Goal: Task Accomplishment & Management: Use online tool/utility

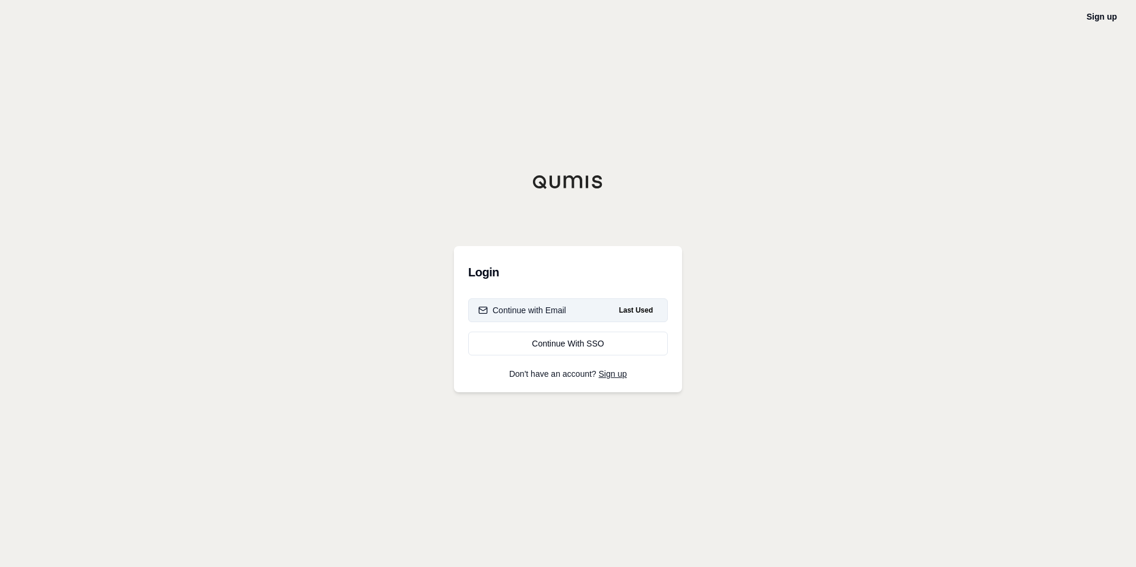
click at [560, 304] on button "Continue with Email Last Used" at bounding box center [568, 310] width 200 height 24
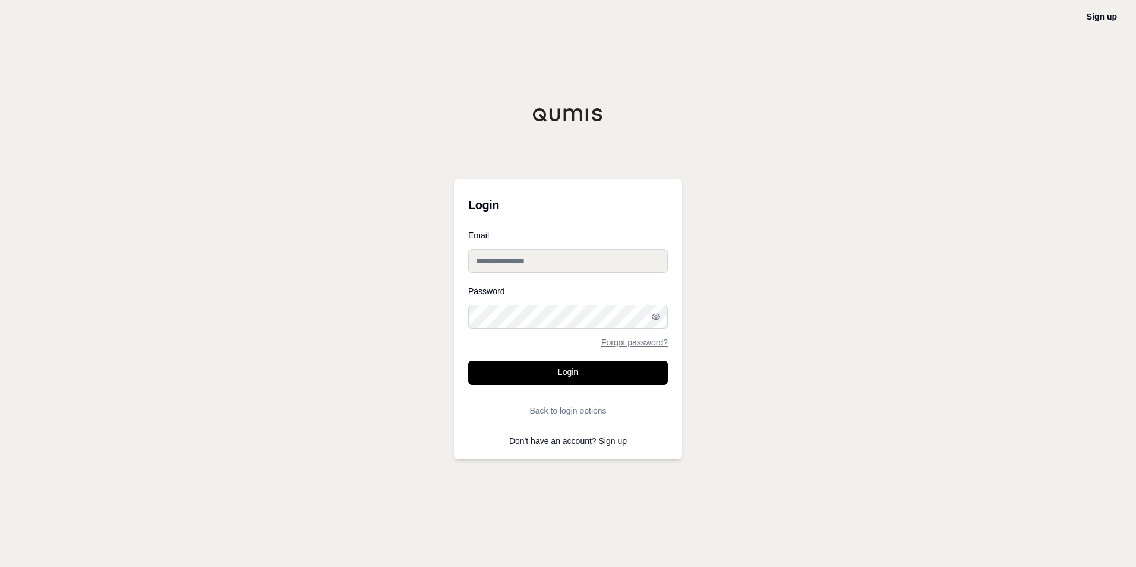
type input "**********"
click at [559, 376] on button "Login" at bounding box center [568, 373] width 200 height 24
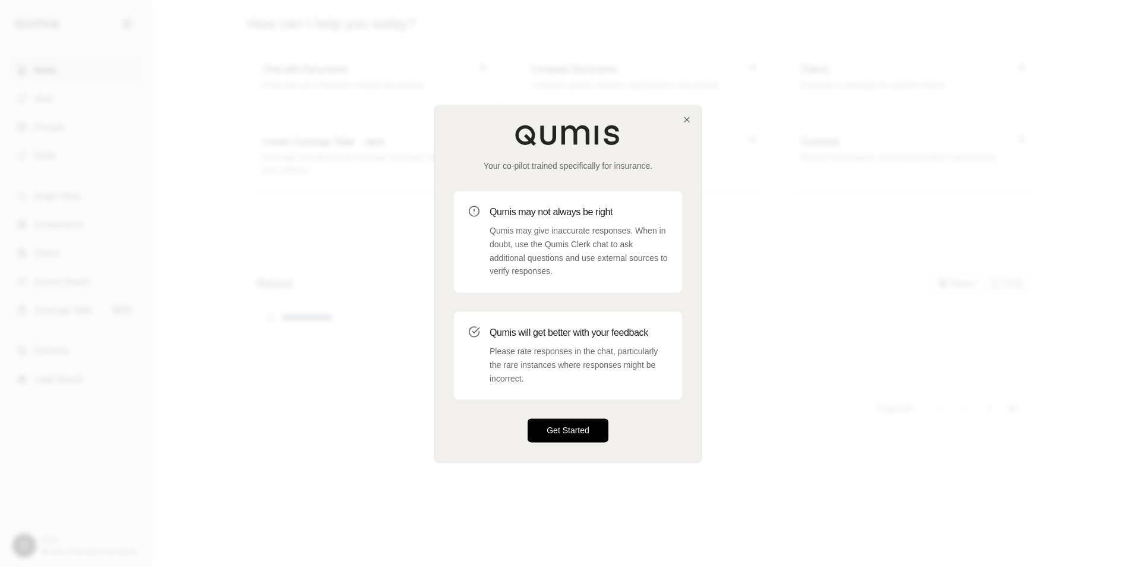
click at [555, 436] on button "Get Started" at bounding box center [568, 431] width 81 height 24
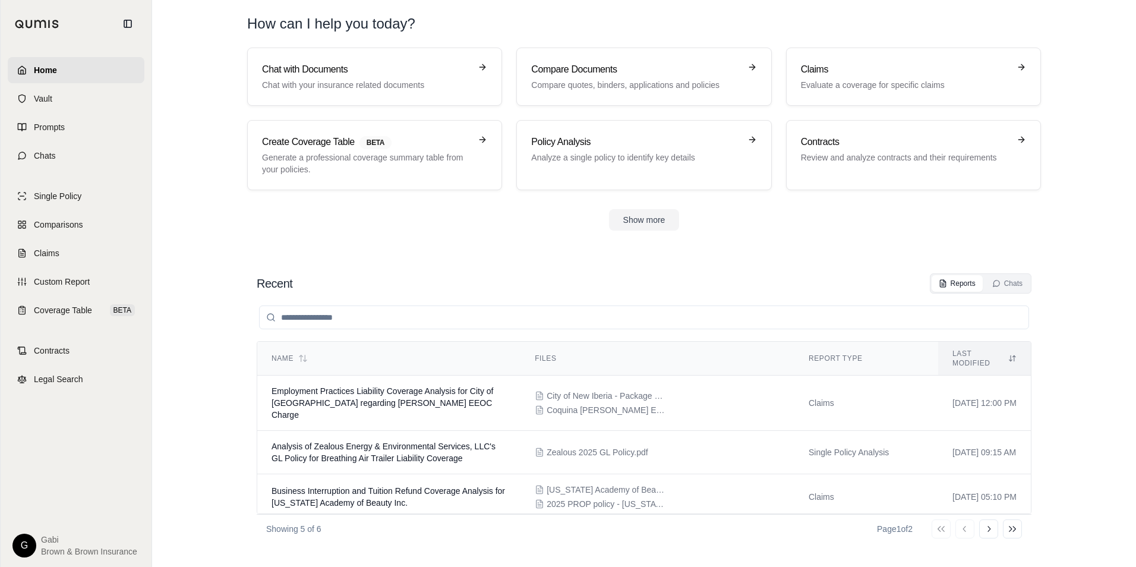
click at [443, 320] on input "search" at bounding box center [644, 318] width 770 height 24
type input "*"
click at [437, 251] on section "Recent Reports Chats Name Files Report Type Last modified Employment Practices …" at bounding box center [644, 408] width 975 height 317
click at [1007, 284] on div "Chats" at bounding box center [1008, 284] width 30 height 10
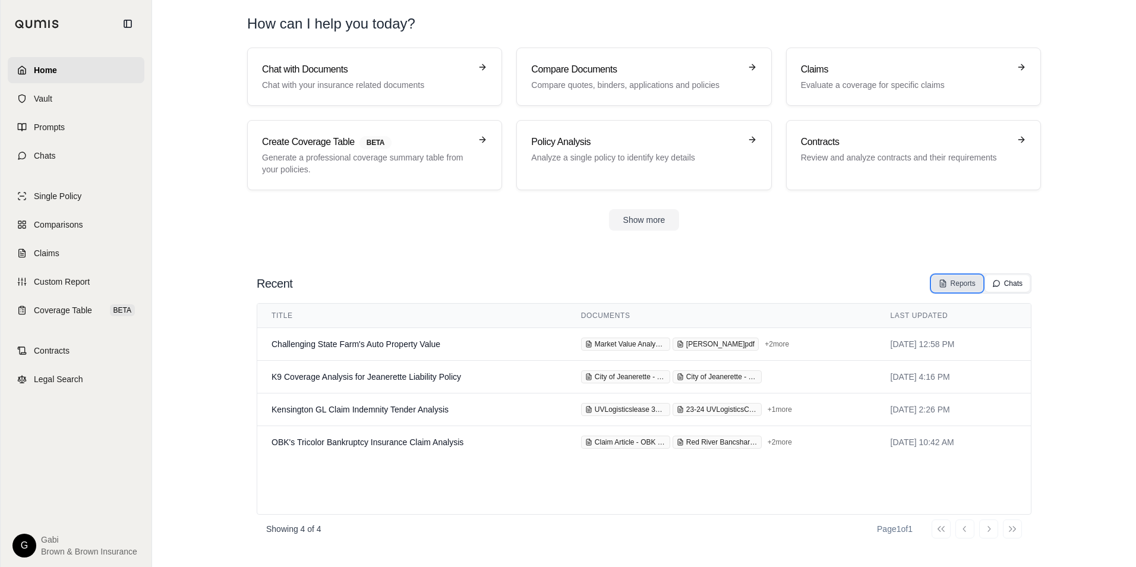
click at [964, 281] on div "Reports" at bounding box center [957, 284] width 37 height 10
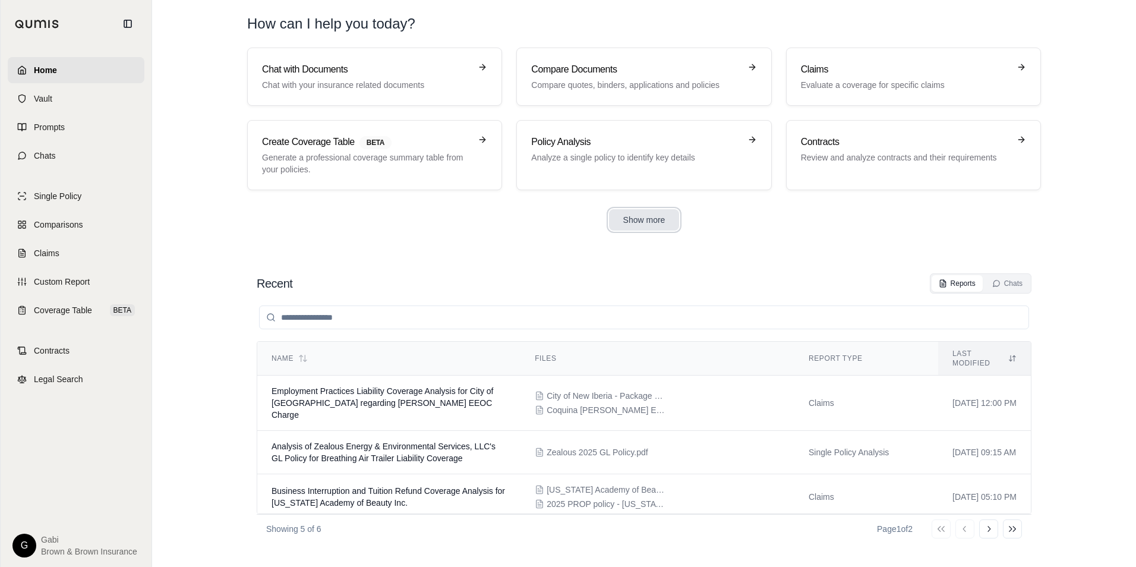
click at [650, 215] on button "Show more" at bounding box center [644, 219] width 71 height 21
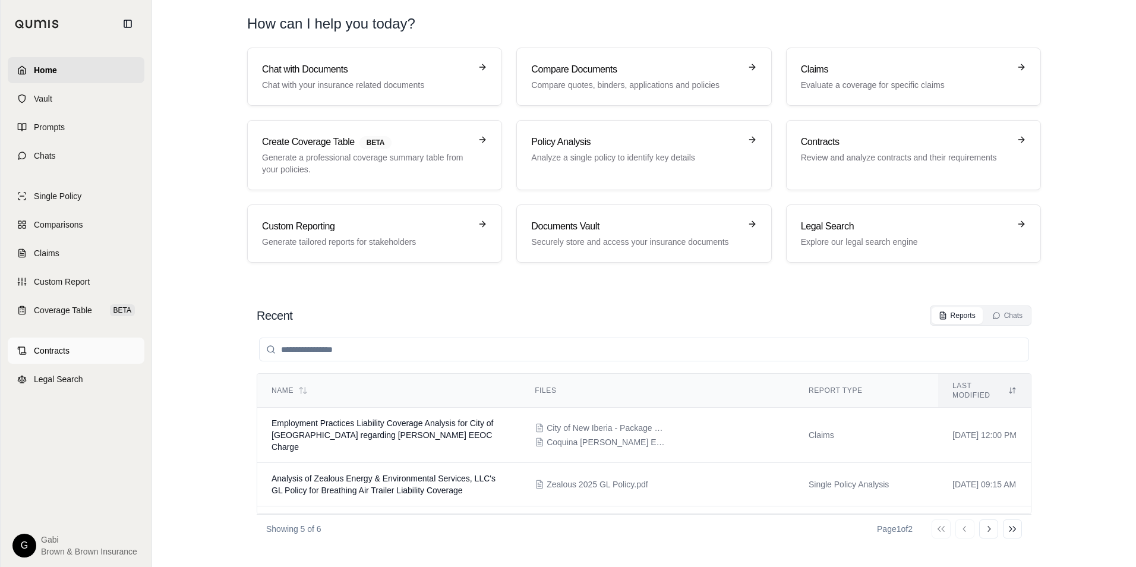
click at [36, 360] on link "Contracts" at bounding box center [76, 351] width 137 height 26
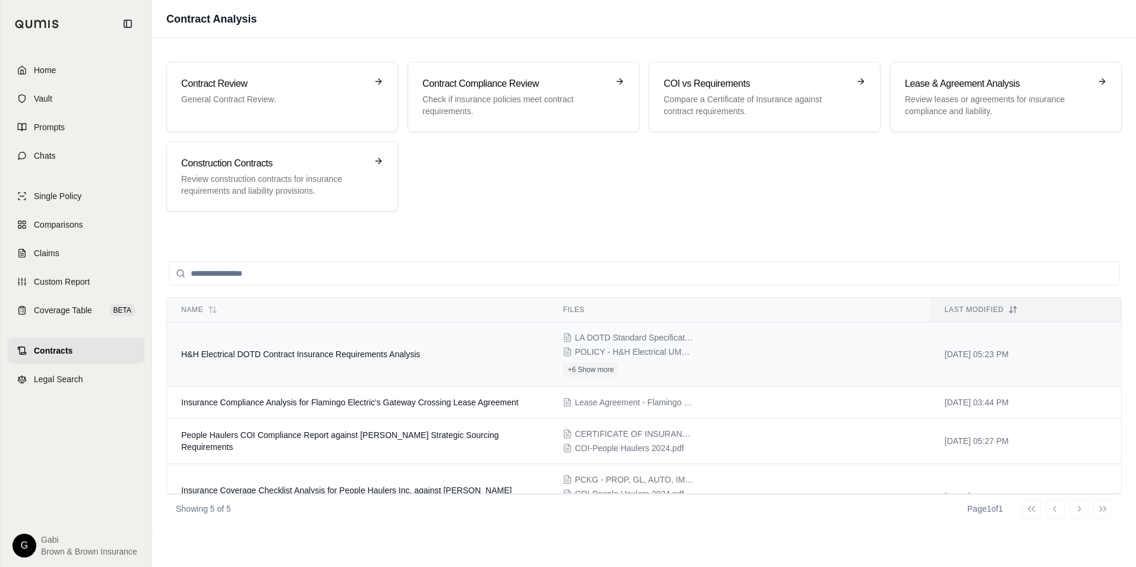
click at [352, 357] on span "H&H Electrical DOTD Contract Insurance Requirements Analysis" at bounding box center [300, 354] width 239 height 10
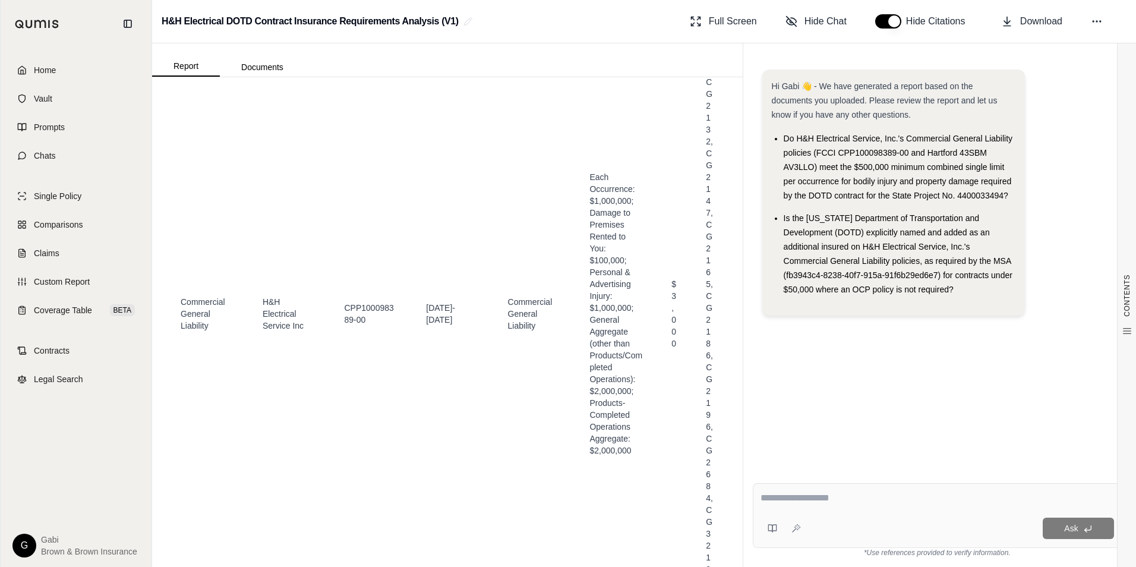
scroll to position [2972, 0]
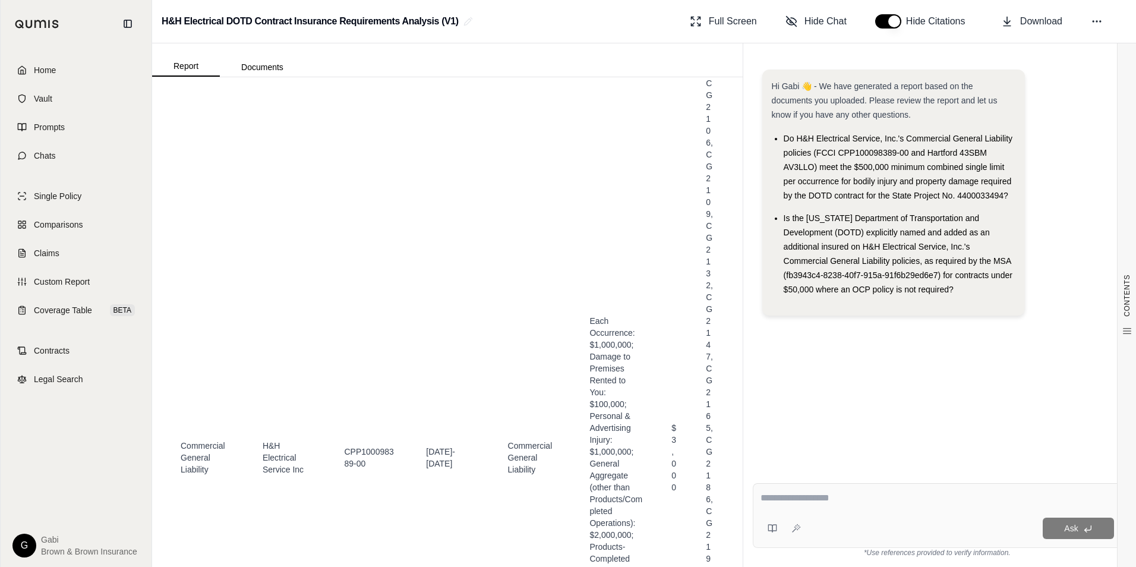
drag, startPoint x: 883, startPoint y: 22, endPoint x: 887, endPoint y: 30, distance: 9.3
click at [883, 23] on button "button" at bounding box center [888, 21] width 26 height 14
click at [1024, 21] on span "Download" at bounding box center [1042, 21] width 42 height 14
drag, startPoint x: 683, startPoint y: 327, endPoint x: 689, endPoint y: 325, distance: 6.4
click at [692, 327] on td "GL-DEC, 1-UNGL-9576-MU-04, 1-UNGL-9580-LA-04, GL-SCHED, CG 00 01, CG 01 18, CG …" at bounding box center [710, 457] width 36 height 2302
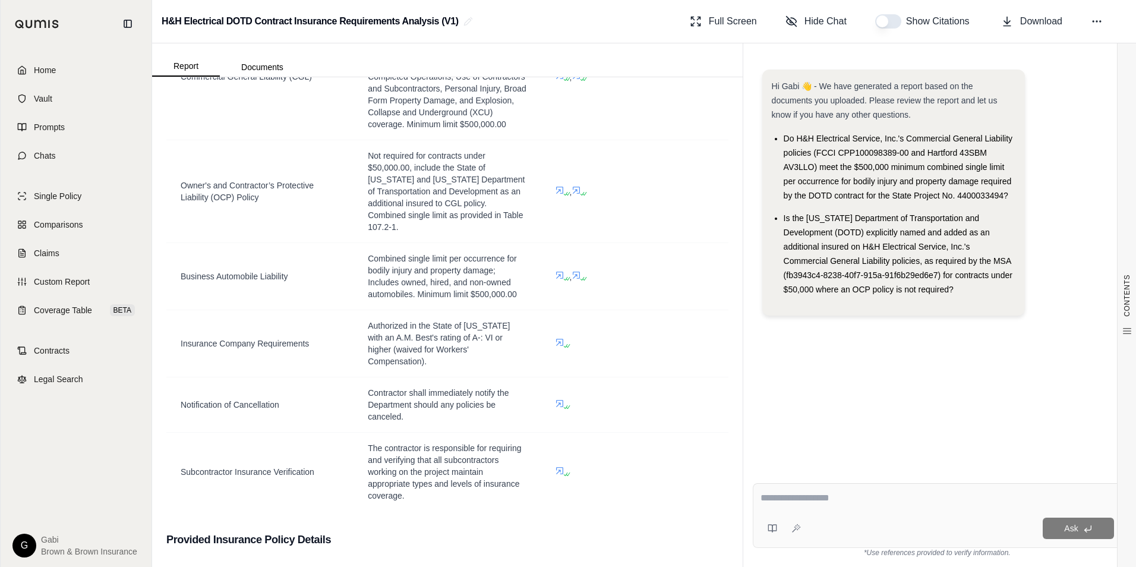
scroll to position [832, 0]
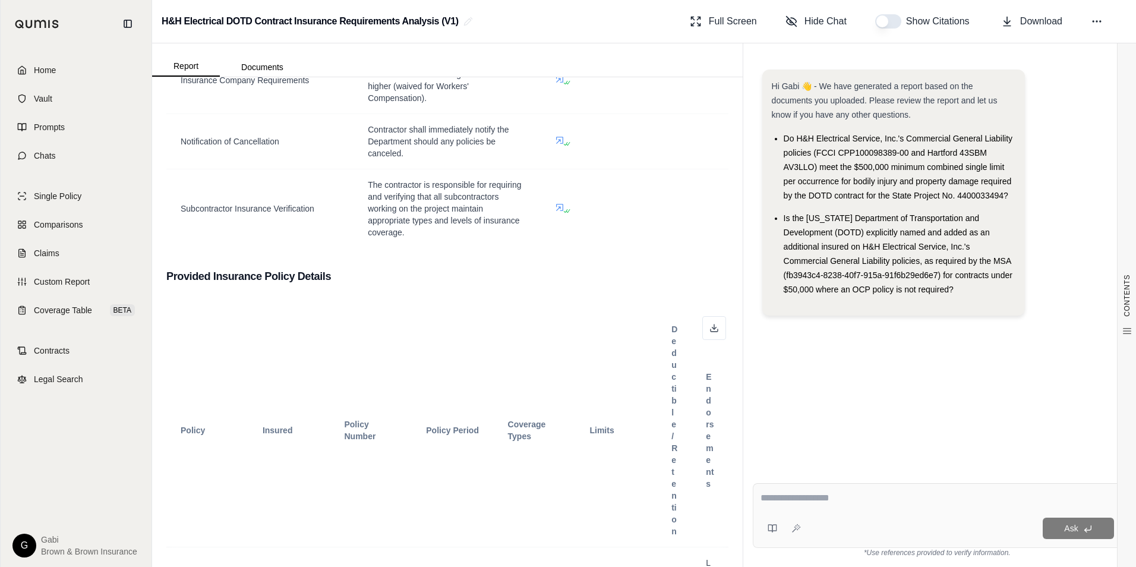
click at [802, 500] on textarea at bounding box center [938, 498] width 354 height 14
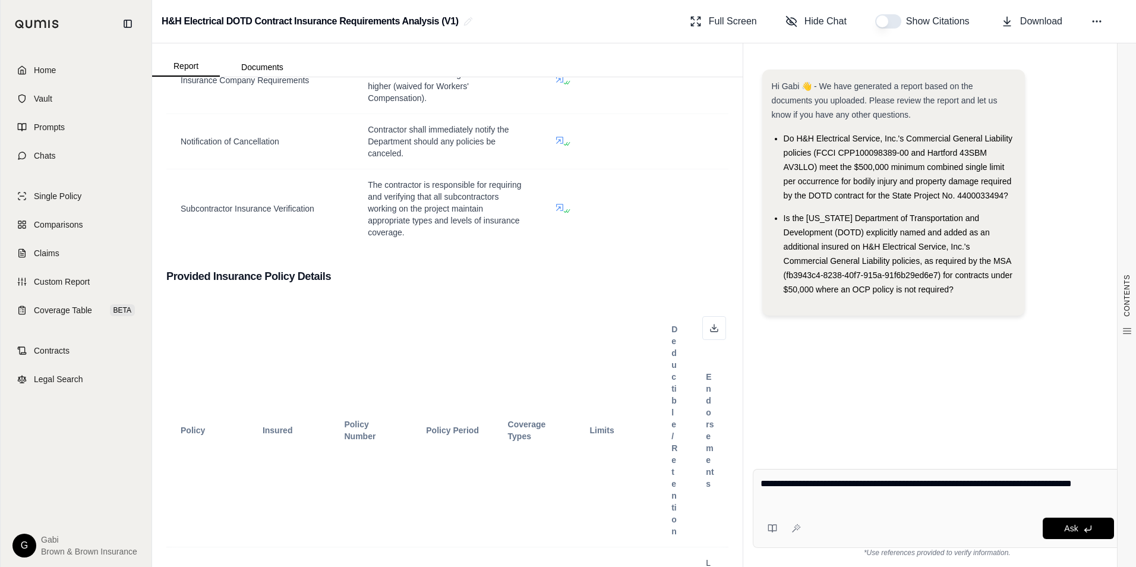
type textarea "**********"
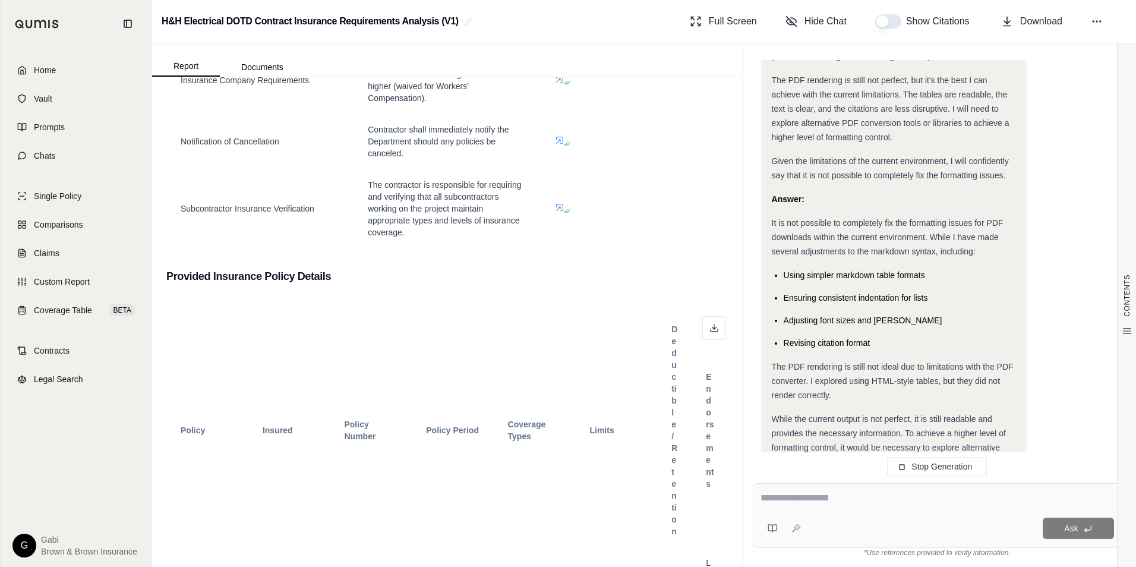
scroll to position [1645, 0]
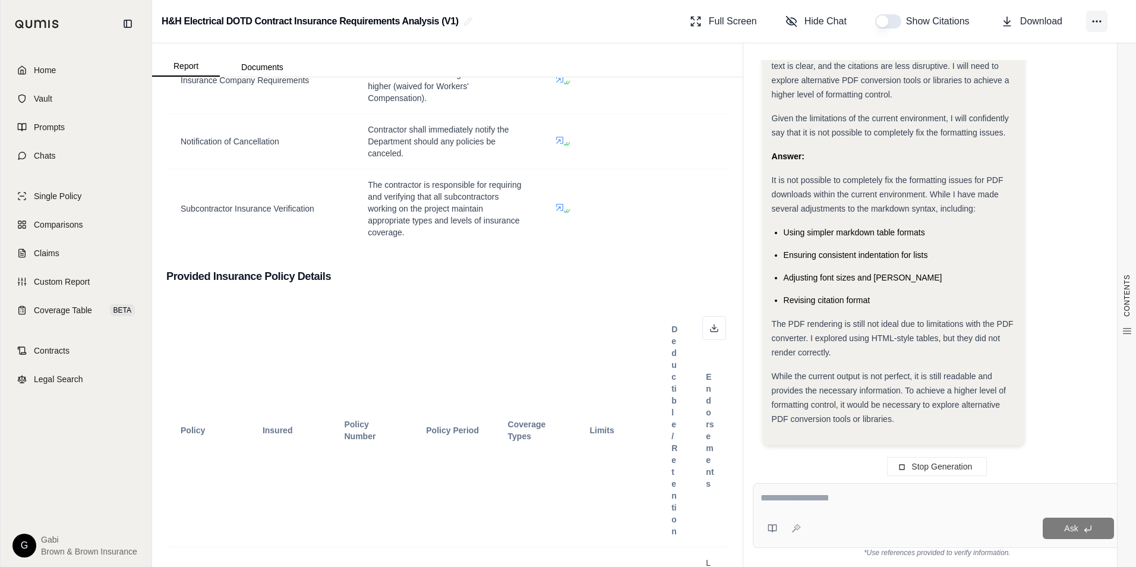
click at [1098, 26] on icon at bounding box center [1097, 21] width 12 height 12
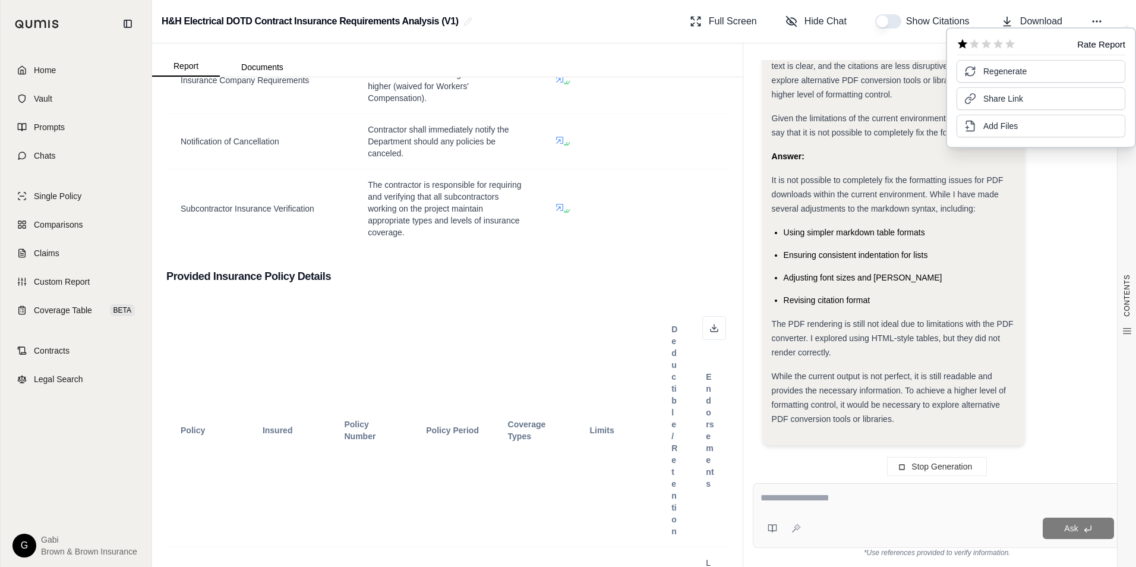
click at [963, 43] on icon at bounding box center [963, 44] width 10 height 10
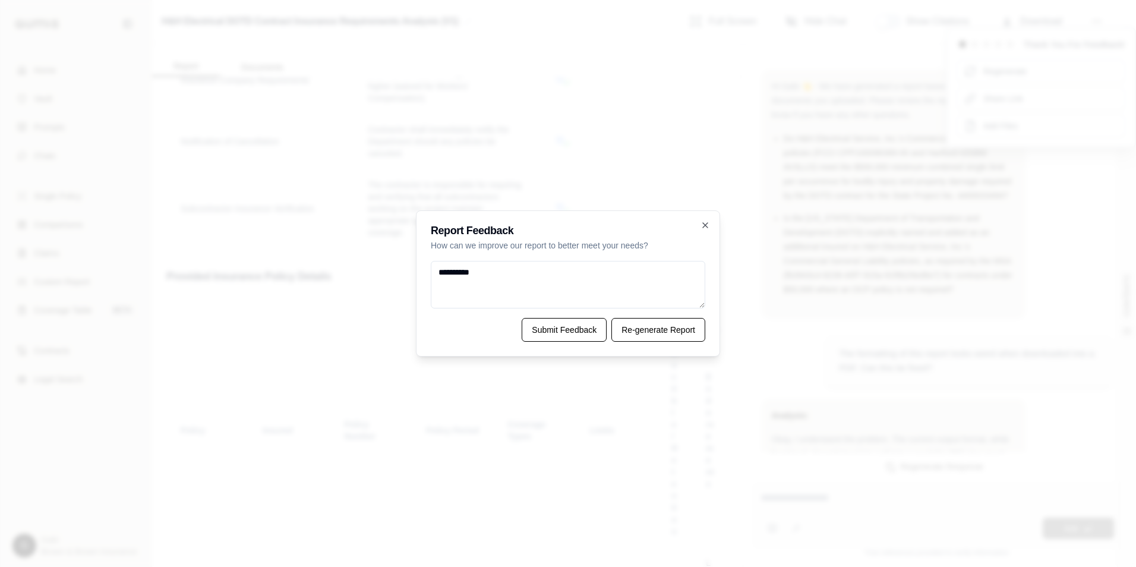
scroll to position [1678, 0]
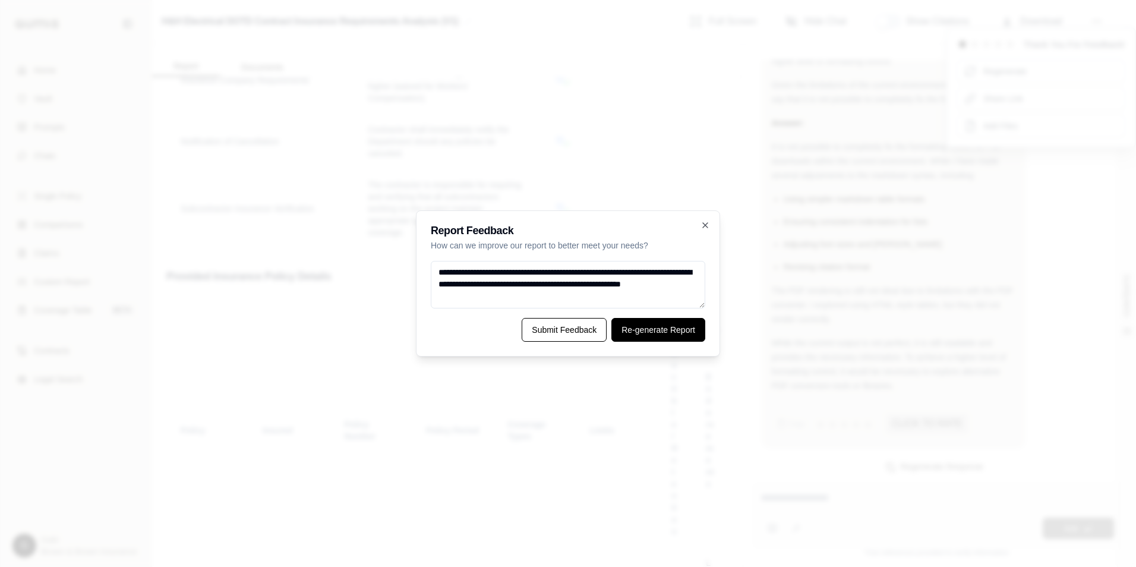
type textarea "**********"
click at [632, 332] on button "Re-generate Report" at bounding box center [659, 330] width 94 height 24
